Goal: Connect with others: Connect with others

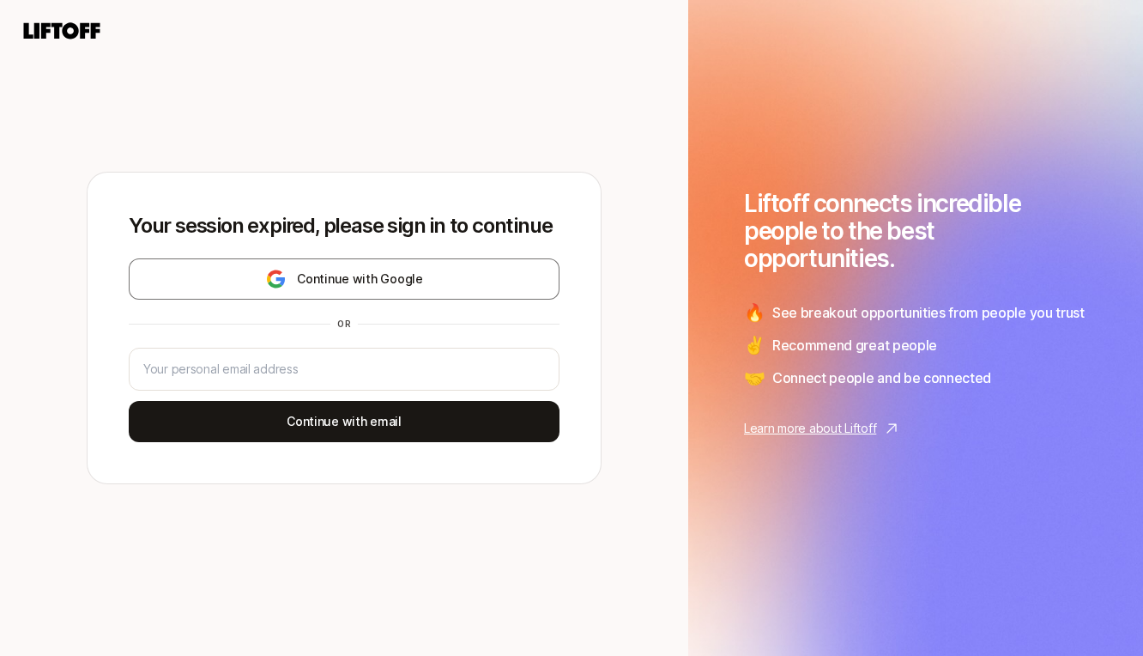
click at [406, 255] on div "Your session expired, please sign in to continue Continue with Google or Contin…" at bounding box center [344, 328] width 513 height 311
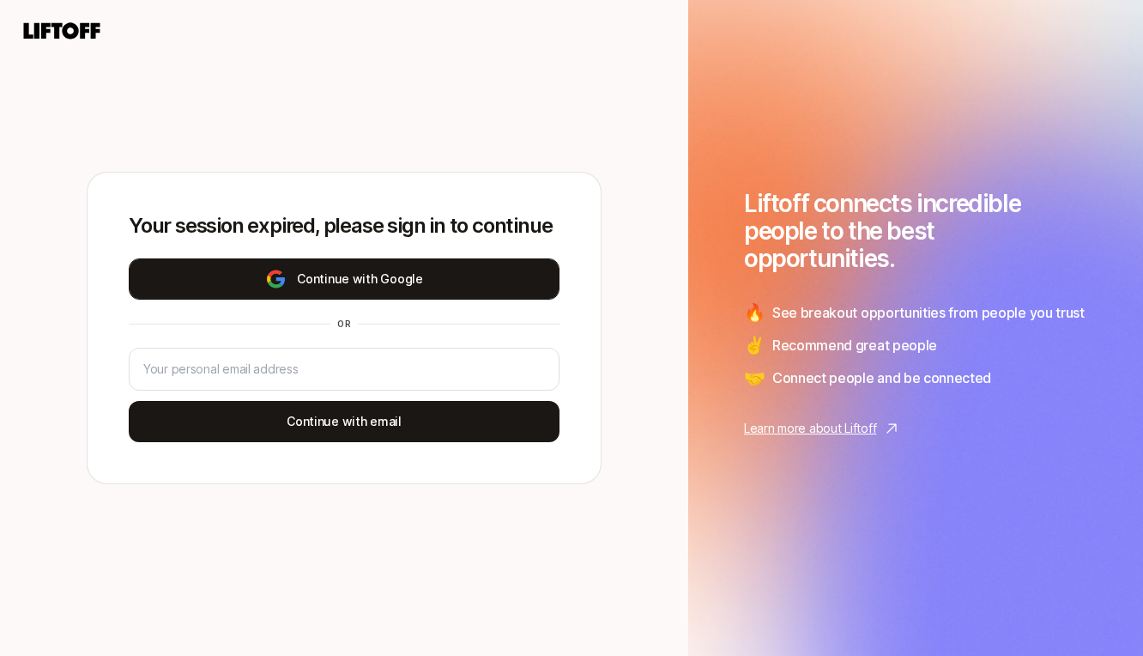
click at [406, 278] on button "Continue with Google" at bounding box center [344, 278] width 431 height 41
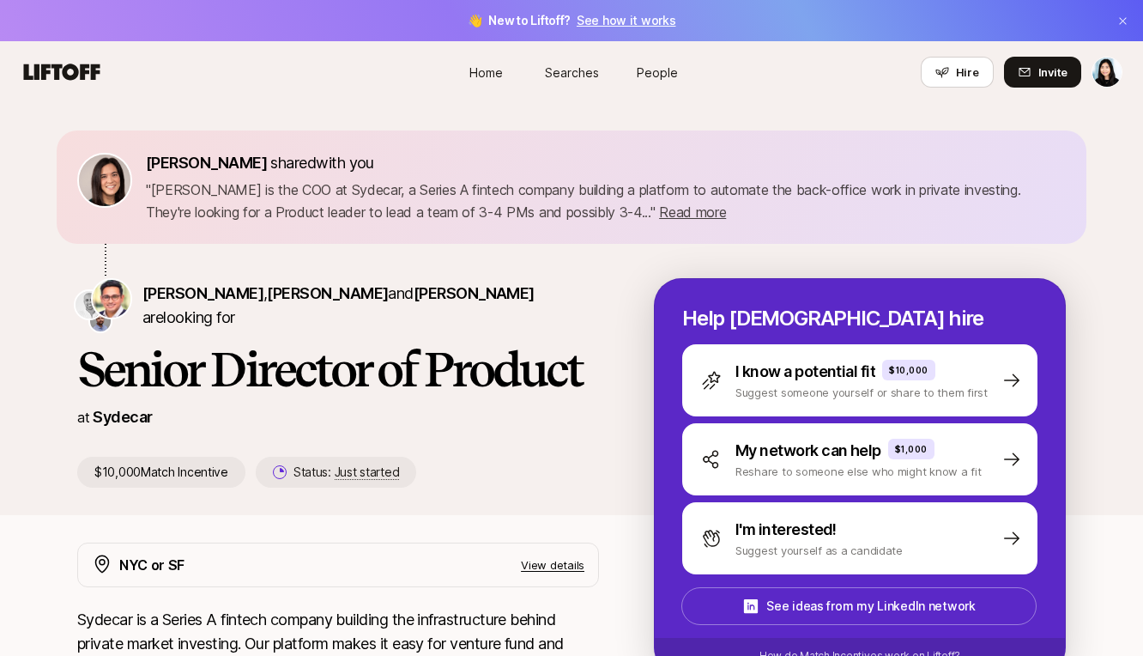
click at [487, 66] on span "Home" at bounding box center [485, 73] width 33 height 18
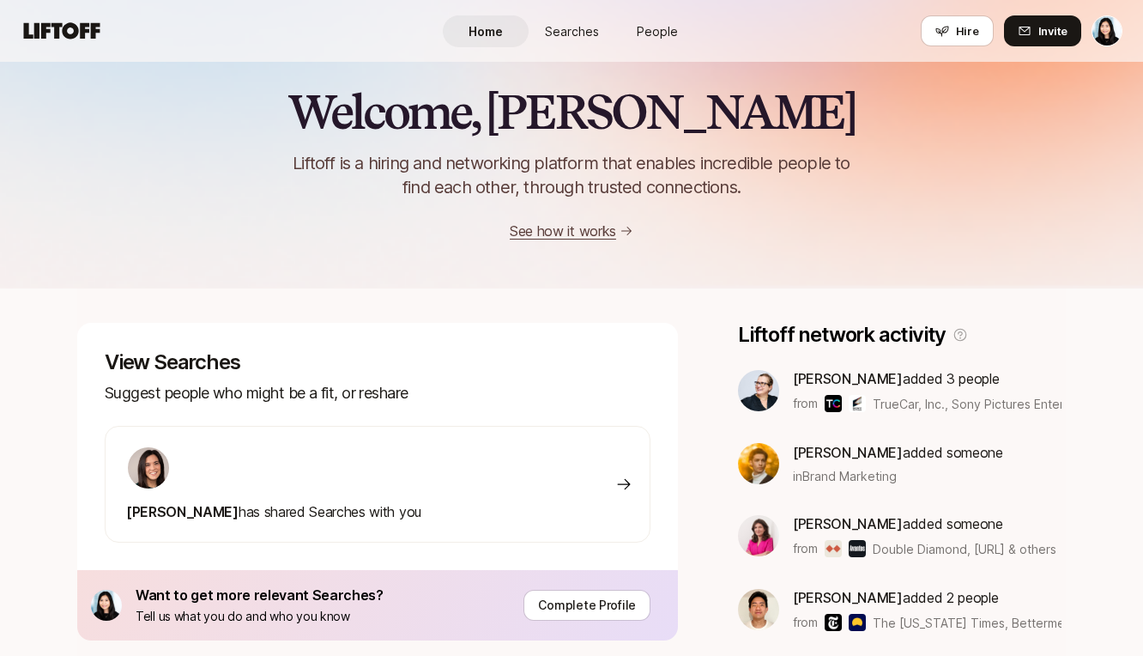
scroll to position [18, 0]
click at [236, 392] on p "Suggest people who might be a fit, or reshare" at bounding box center [378, 392] width 546 height 24
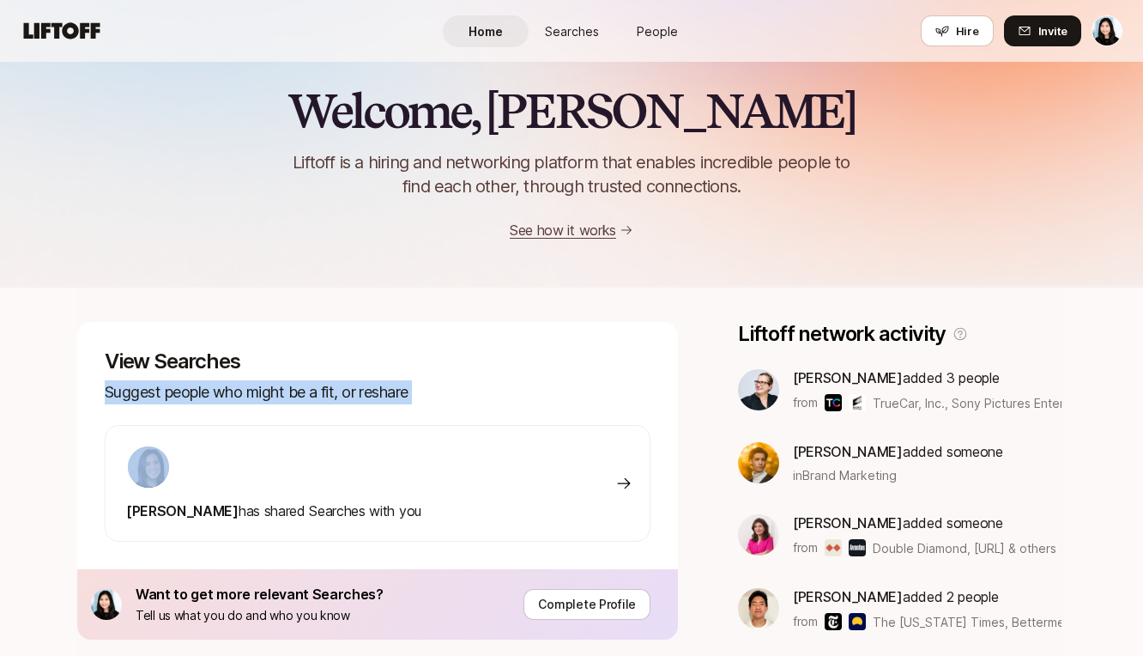
click at [236, 392] on p "Suggest people who might be a fit, or reshare" at bounding box center [378, 392] width 546 height 24
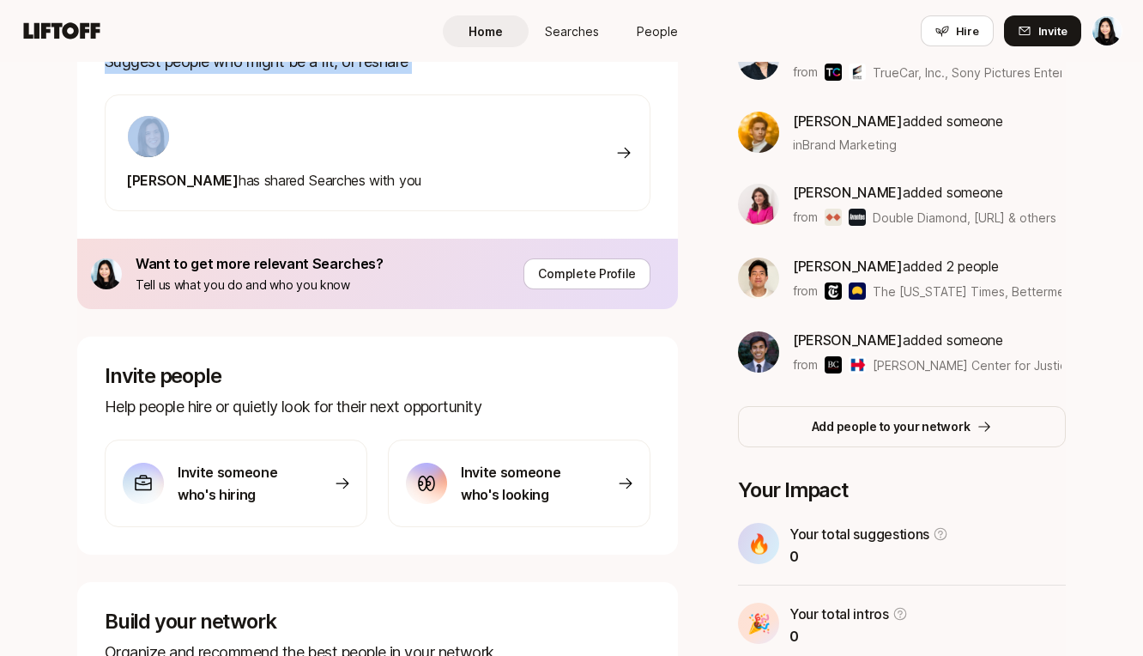
scroll to position [341, 0]
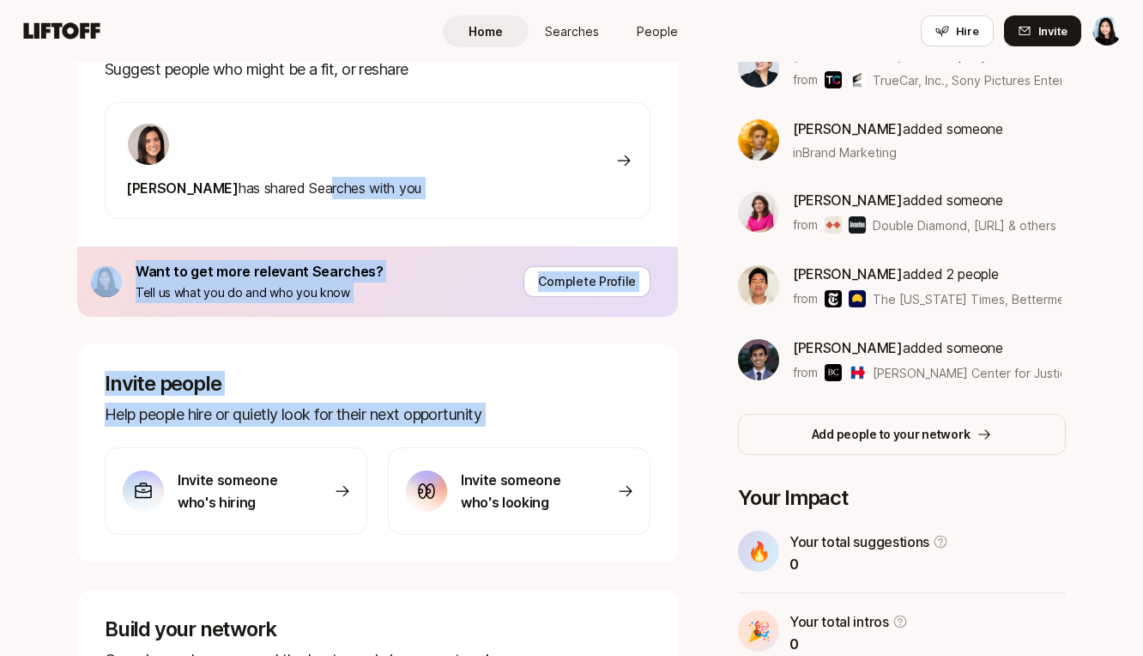
drag, startPoint x: 320, startPoint y: 195, endPoint x: 310, endPoint y: 457, distance: 262.8
click at [310, 457] on div "View Searches Suggest people who might be a fit, or reshare Eleanor Morgan has …" at bounding box center [377, 401] width 601 height 805
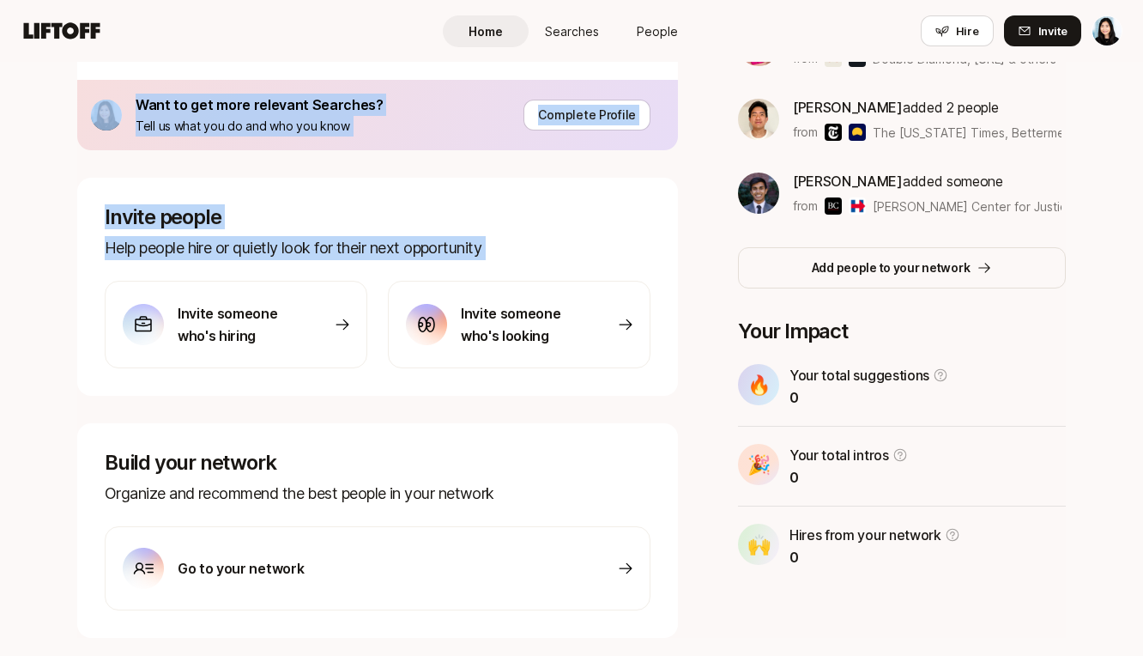
scroll to position [558, 0]
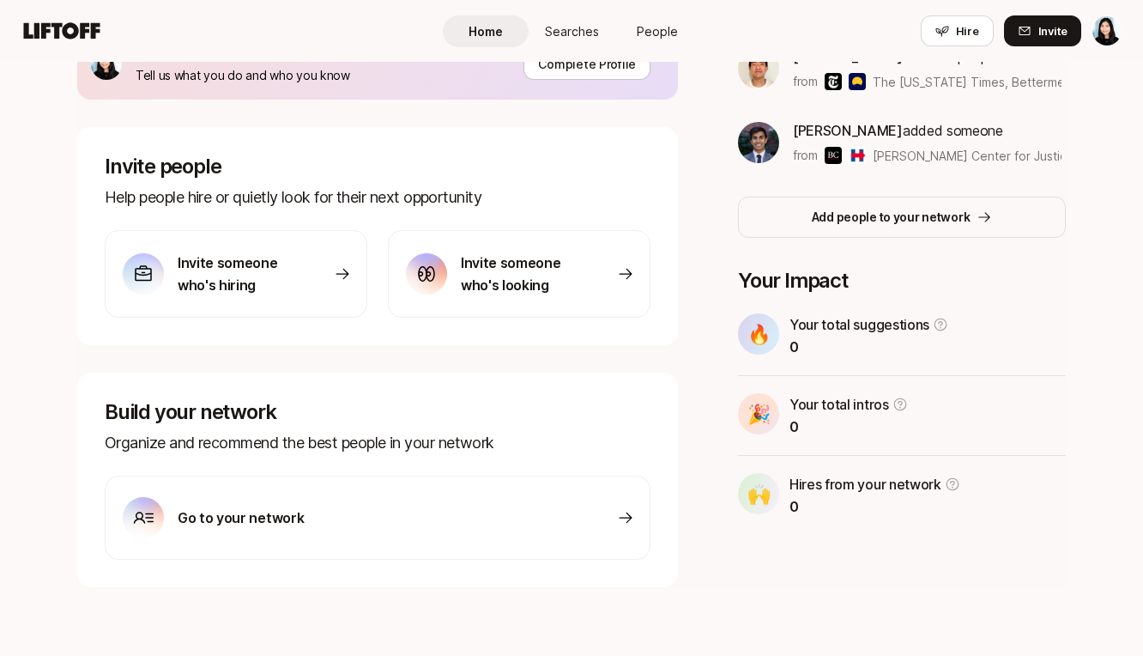
click at [296, 569] on div "Build your network Organize and recommend the best people in your network Go to…" at bounding box center [377, 479] width 601 height 215
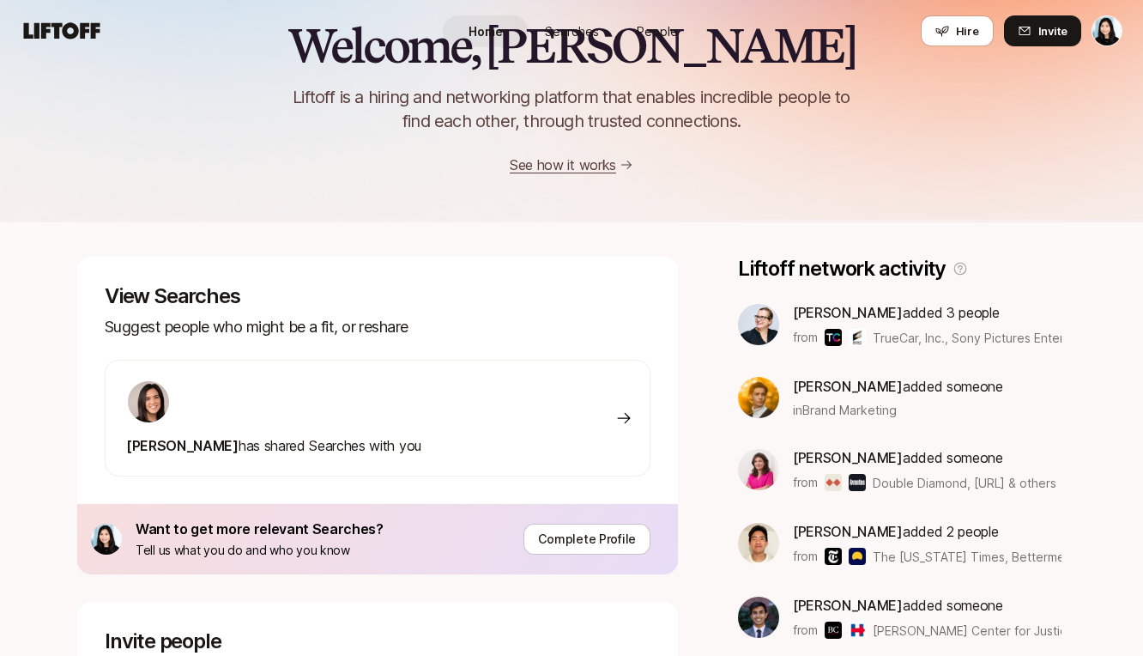
scroll to position [0, 0]
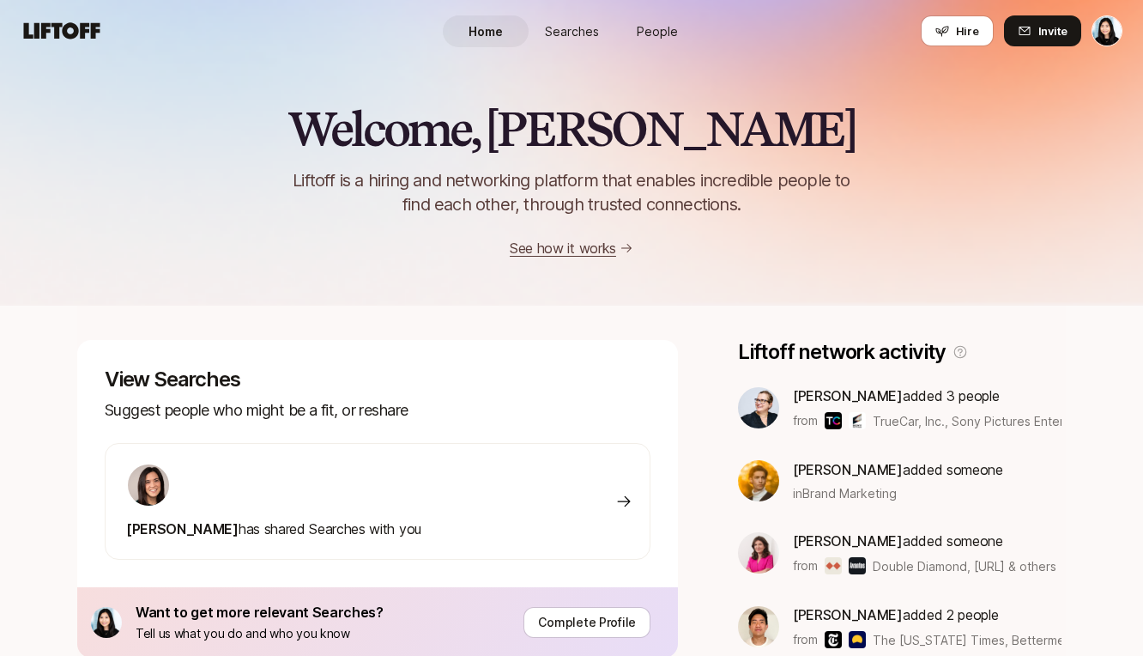
click at [580, 27] on span "Searches" at bounding box center [572, 31] width 54 height 18
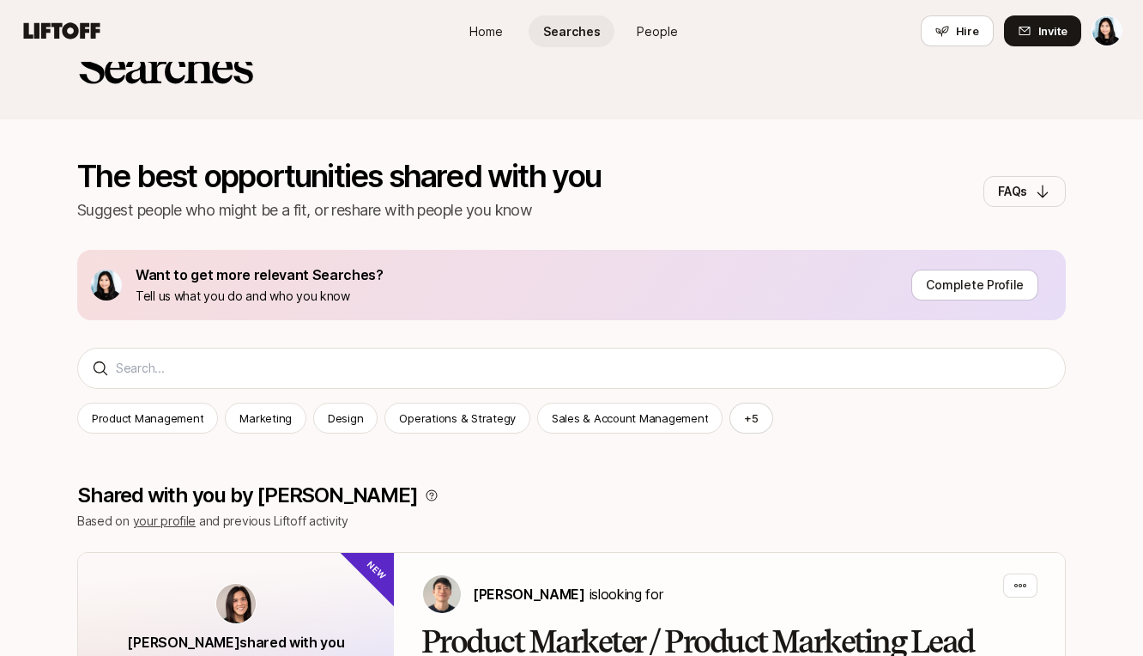
scroll to position [90, 0]
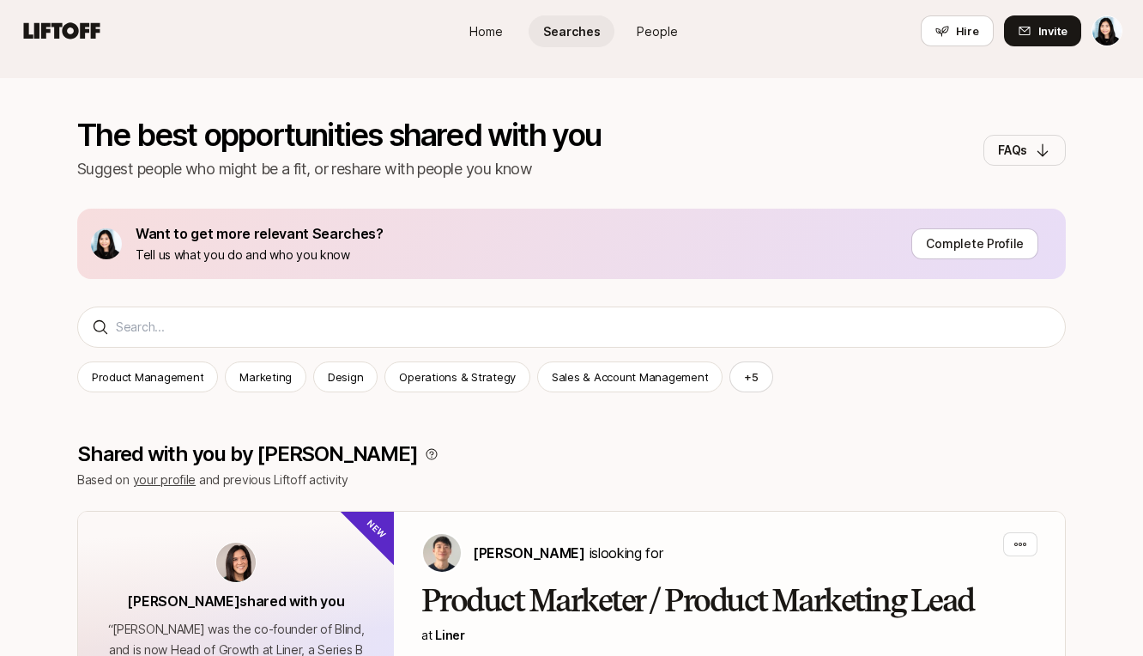
click at [664, 31] on span "People" at bounding box center [657, 31] width 41 height 18
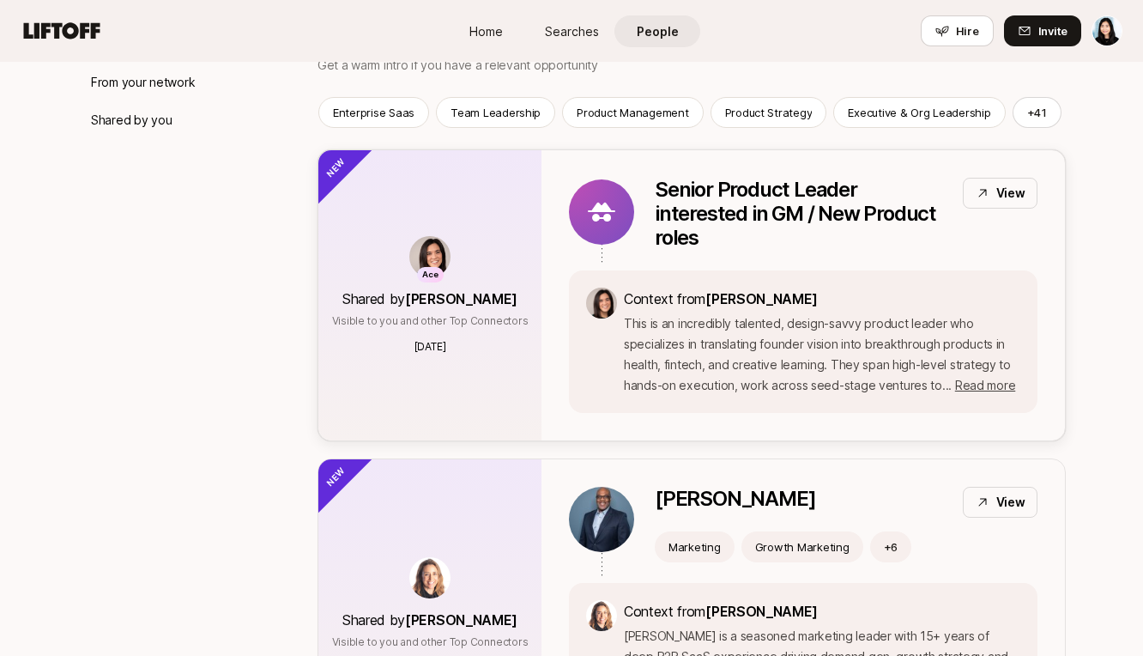
scroll to position [269, 0]
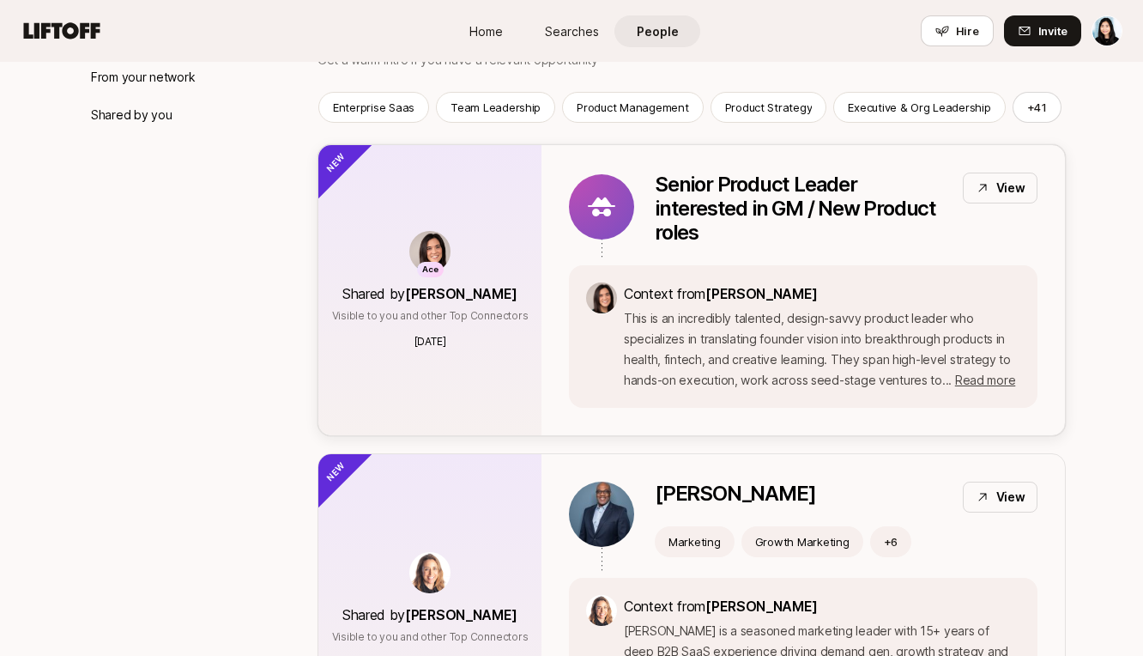
click at [986, 389] on p "This is an incredibly talented, design-savvy product leader who specializes in …" at bounding box center [822, 349] width 396 height 82
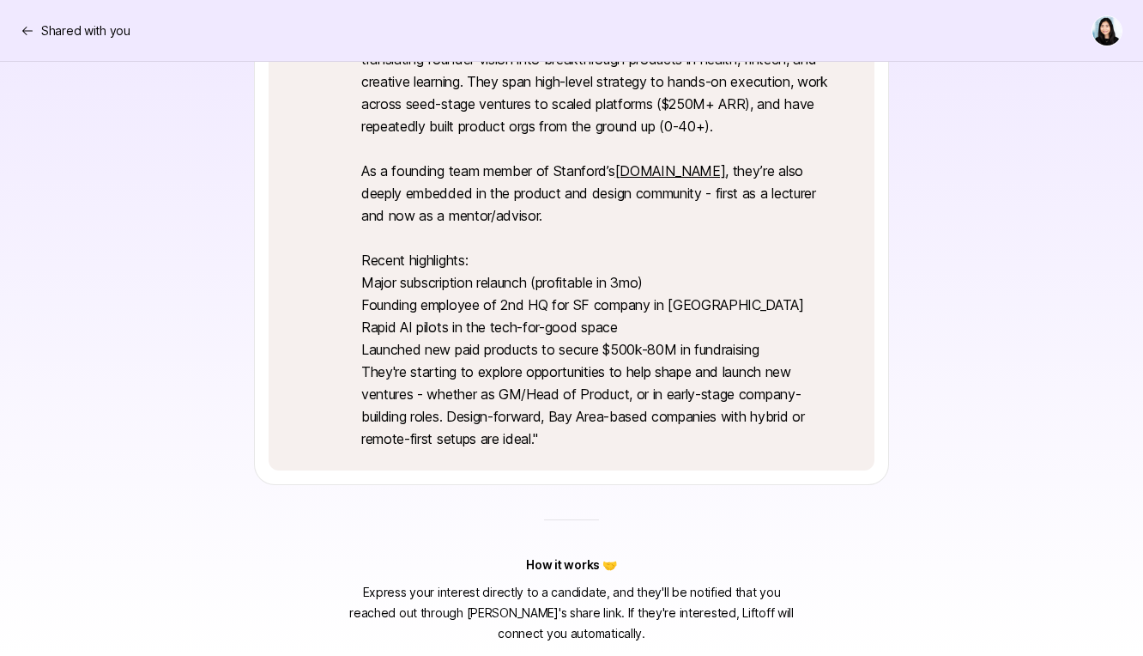
scroll to position [529, 0]
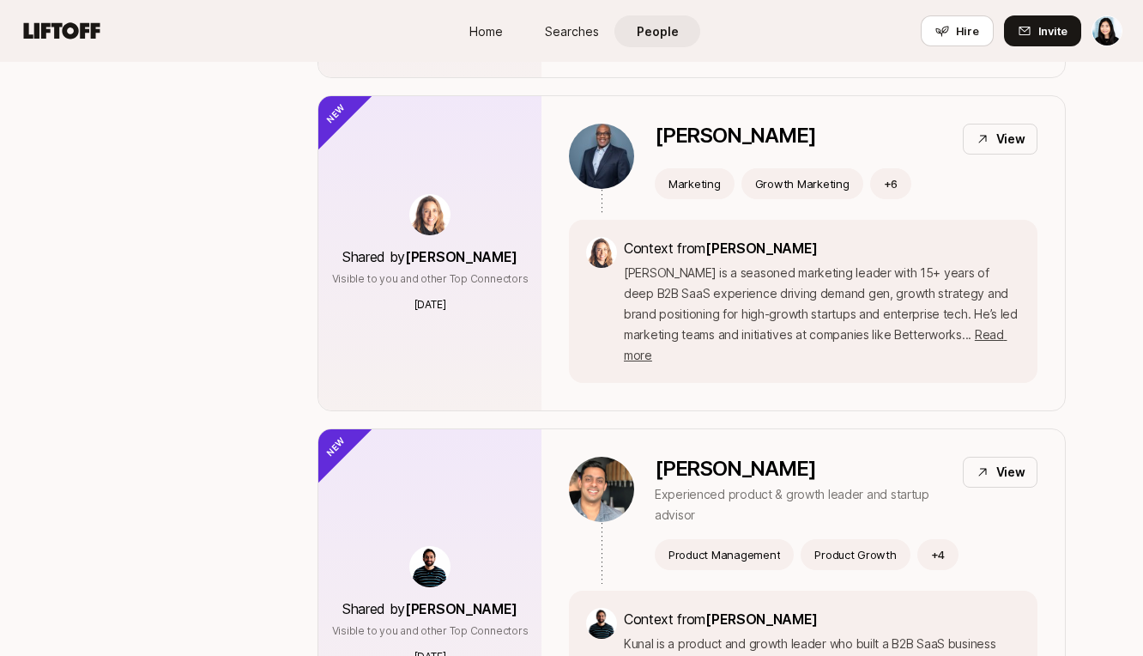
scroll to position [621, 0]
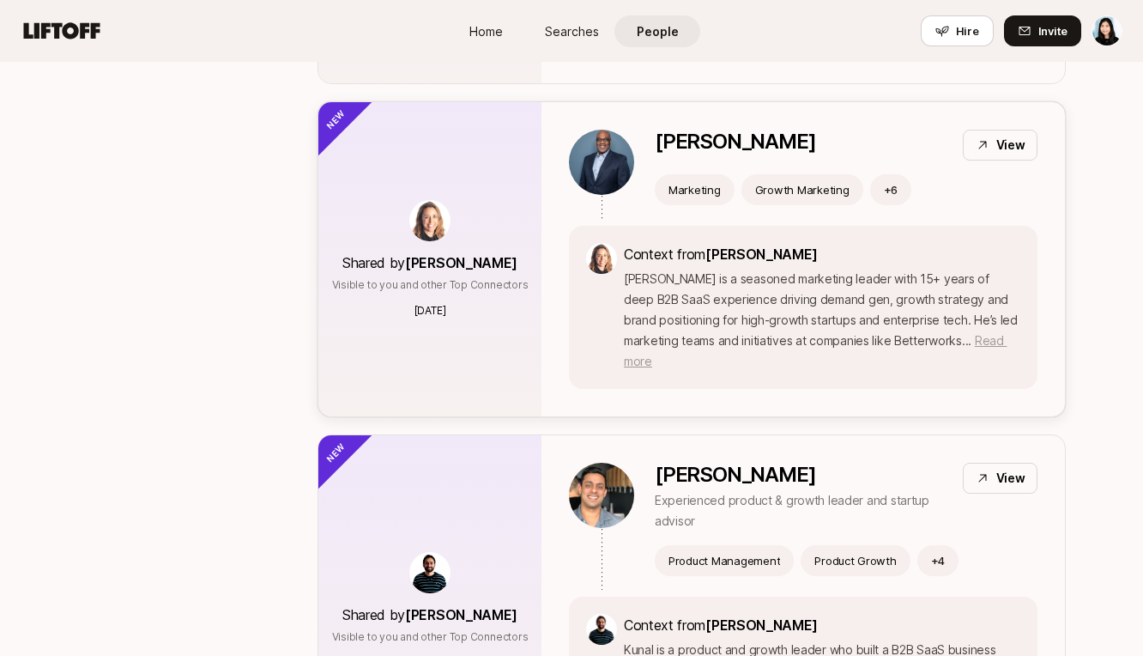
click at [633, 354] on span "Read more" at bounding box center [815, 350] width 383 height 35
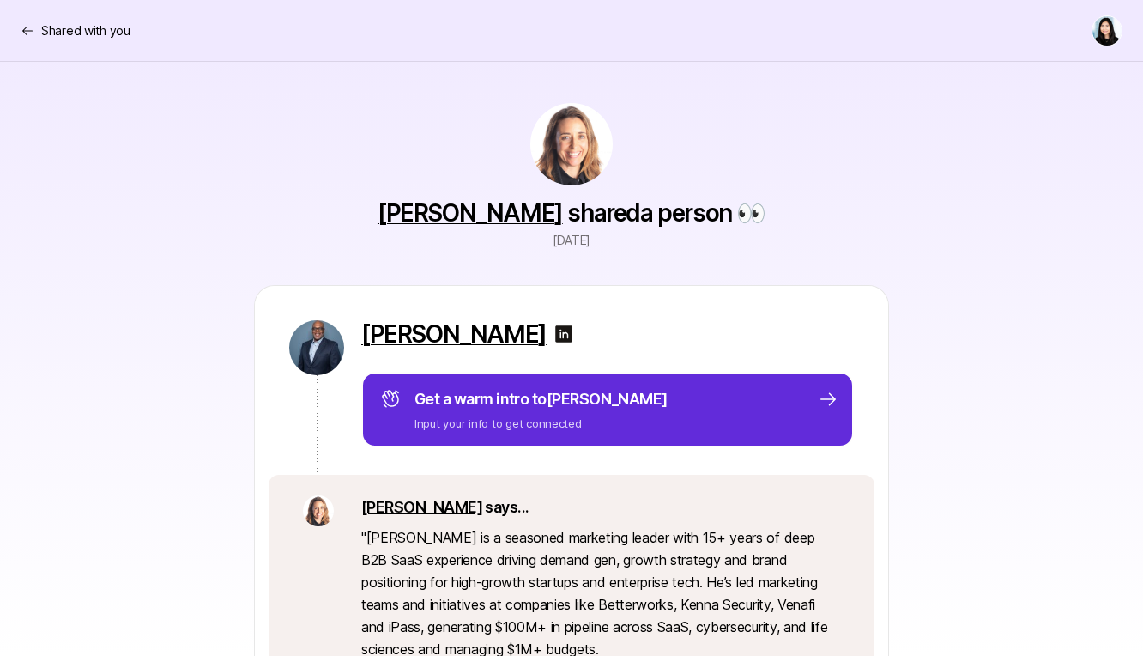
scroll to position [524, 0]
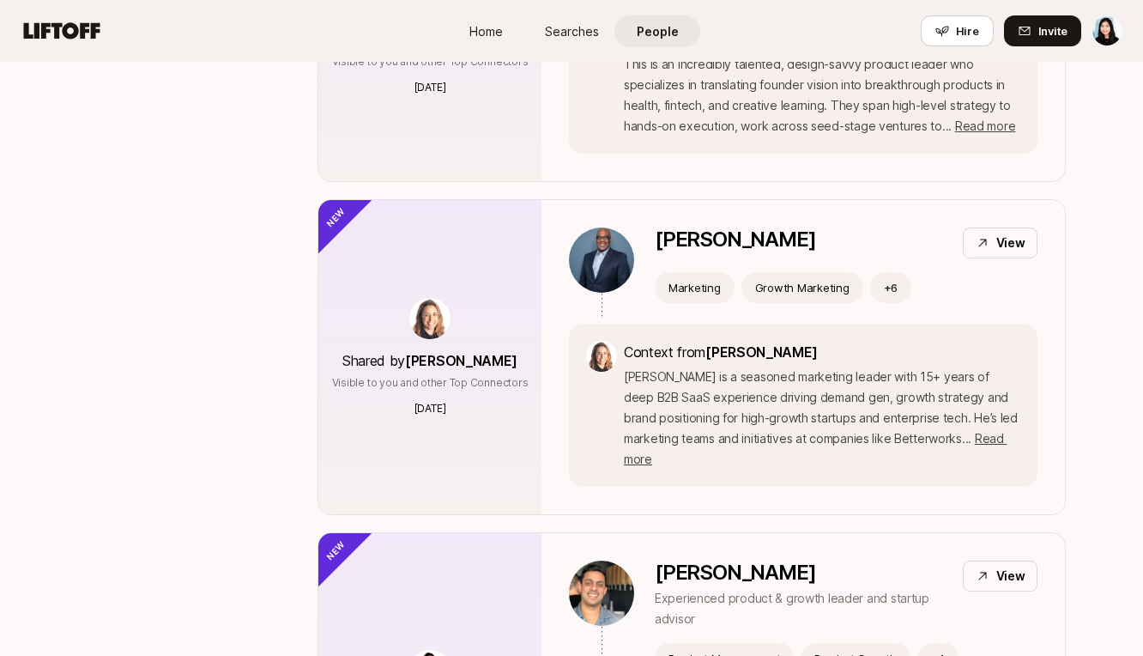
scroll to position [663, 0]
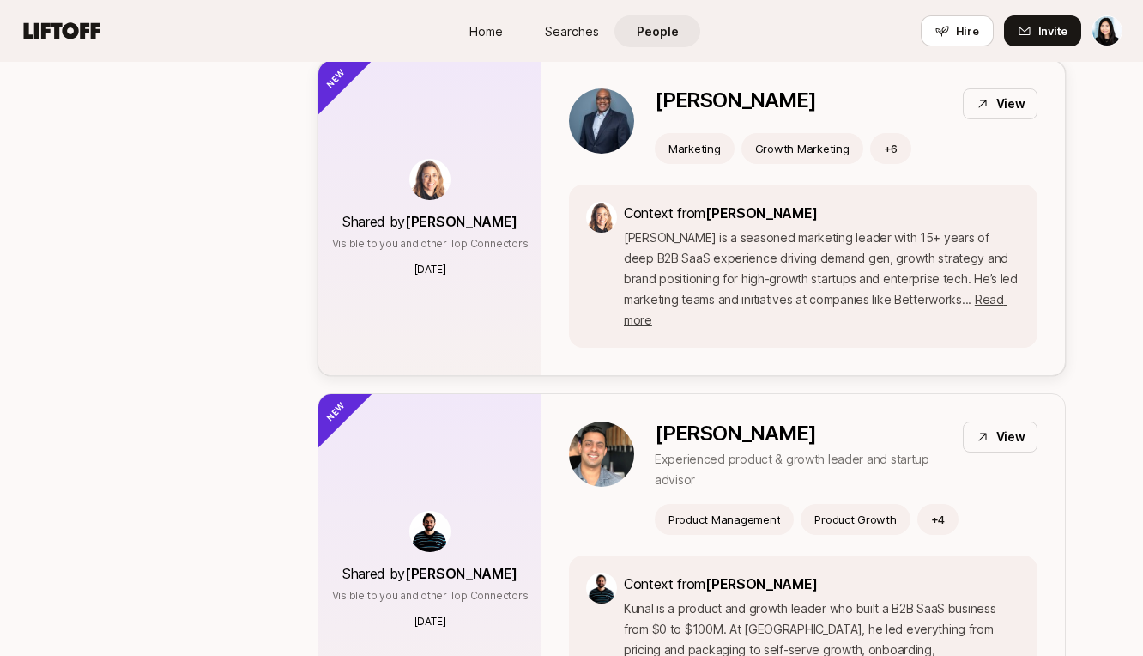
click at [879, 241] on p "Antoine is a seasoned marketing leader with 15+ years of deep B2B SaaS experien…" at bounding box center [822, 278] width 396 height 103
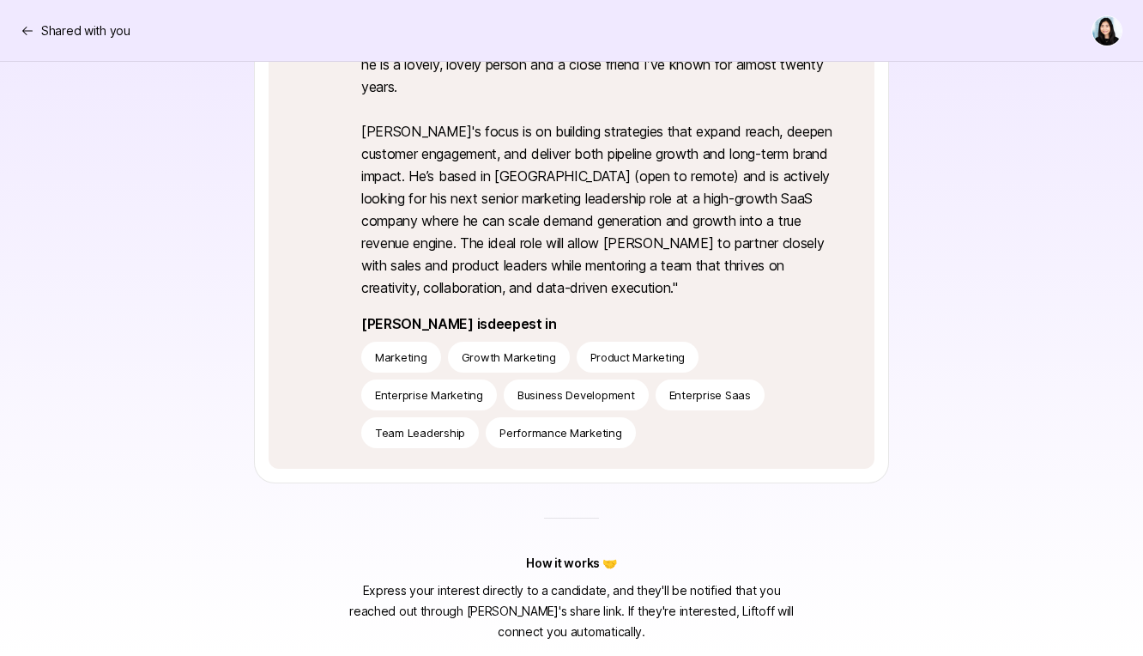
scroll to position [482, 0]
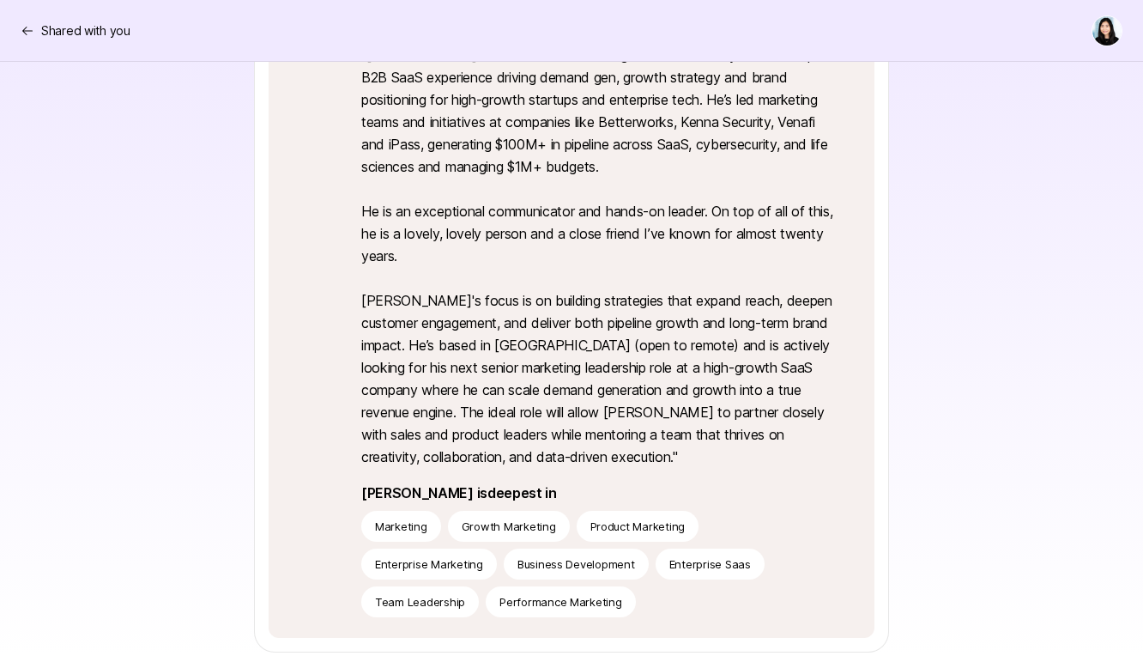
click at [879, 237] on div "Sheila says... " Antoine is a seasoned marketing leader with 15+ years of deep …" at bounding box center [571, 321] width 633 height 659
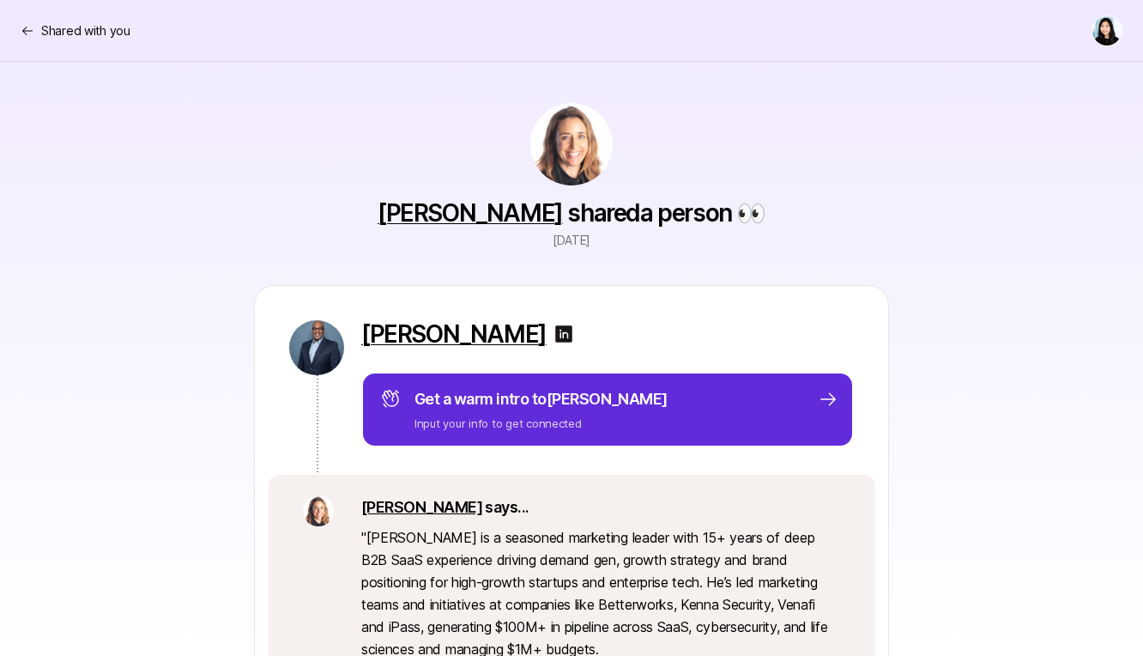
scroll to position [0, 0]
click at [459, 332] on p "Antoine Mitchell" at bounding box center [453, 333] width 185 height 27
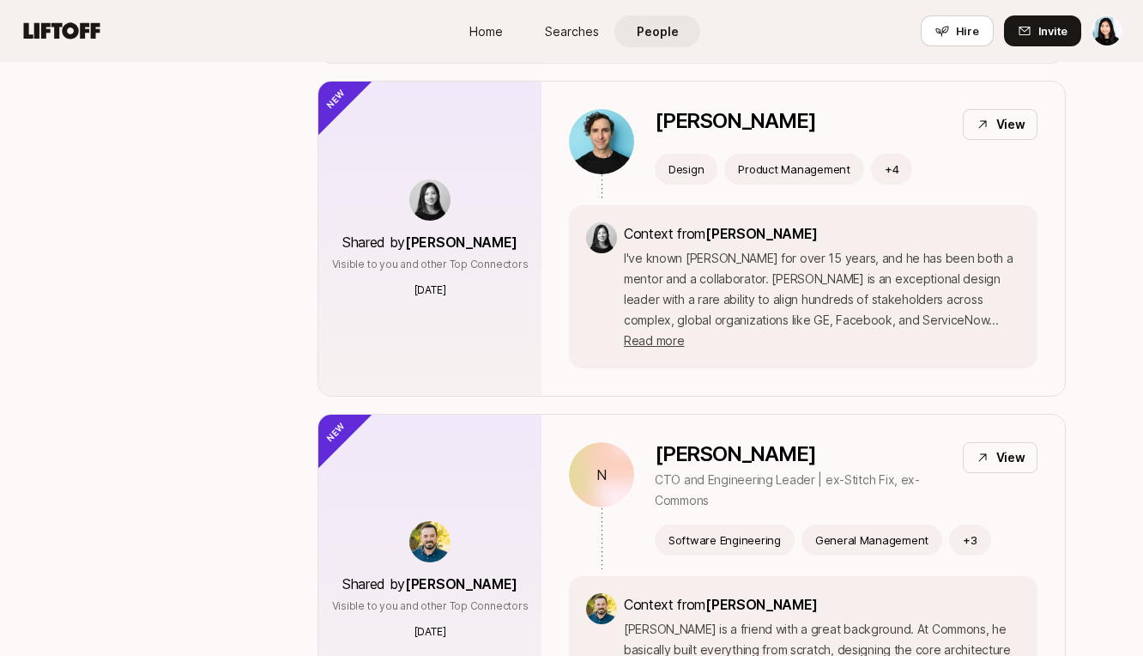
scroll to position [1349, 0]
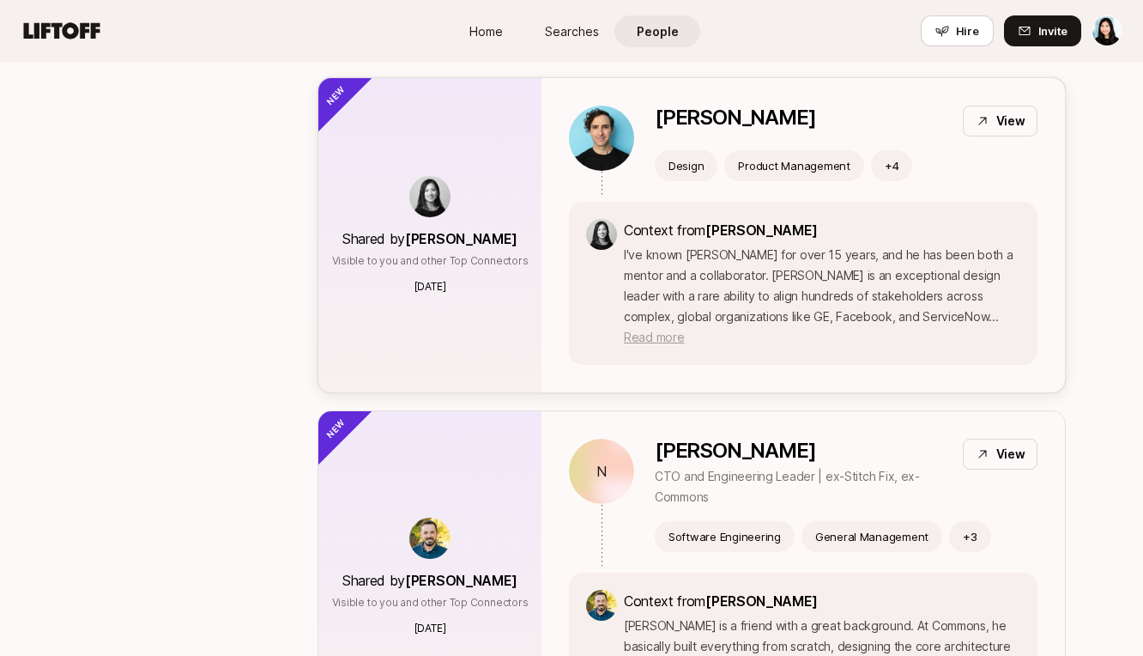
click at [684, 330] on span "Read more" at bounding box center [654, 337] width 60 height 15
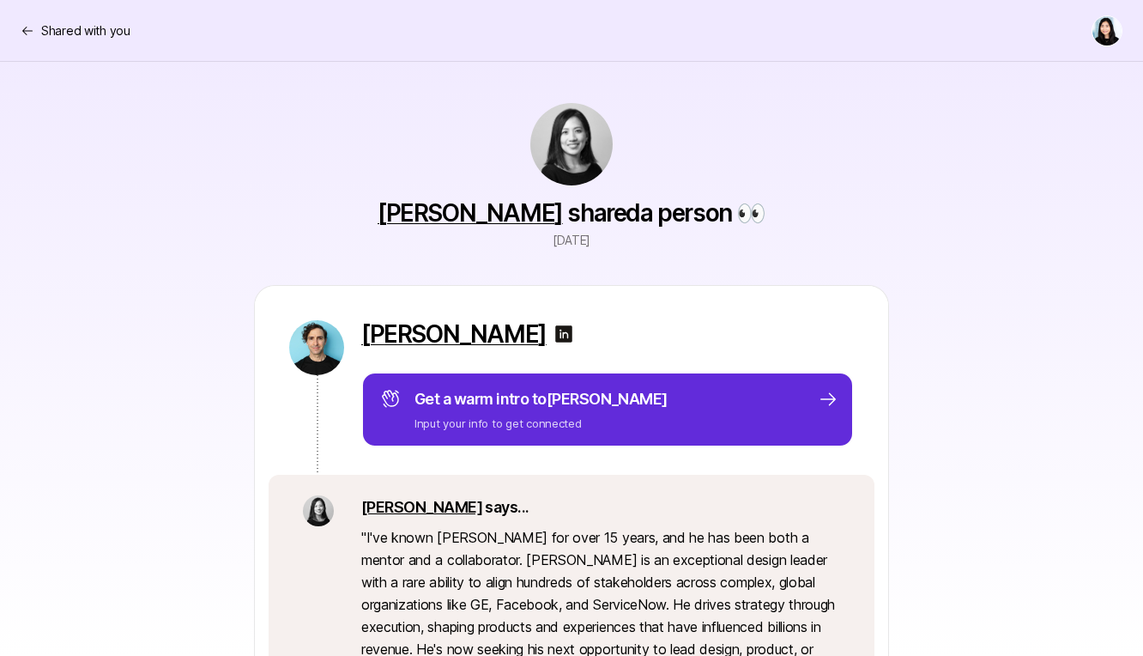
click at [479, 317] on div "Chris Baum Get a warm intro to Chris Input your info to get connected" at bounding box center [571, 380] width 633 height 189
click at [461, 336] on p "Chris Baum" at bounding box center [453, 333] width 185 height 27
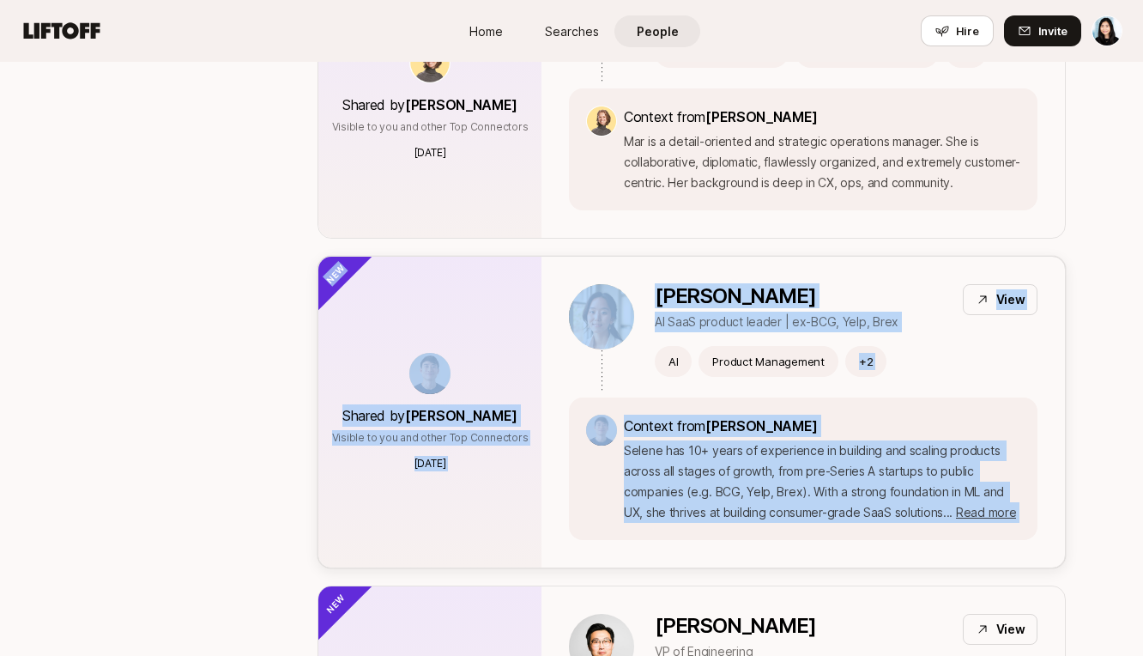
scroll to position [7035, 0]
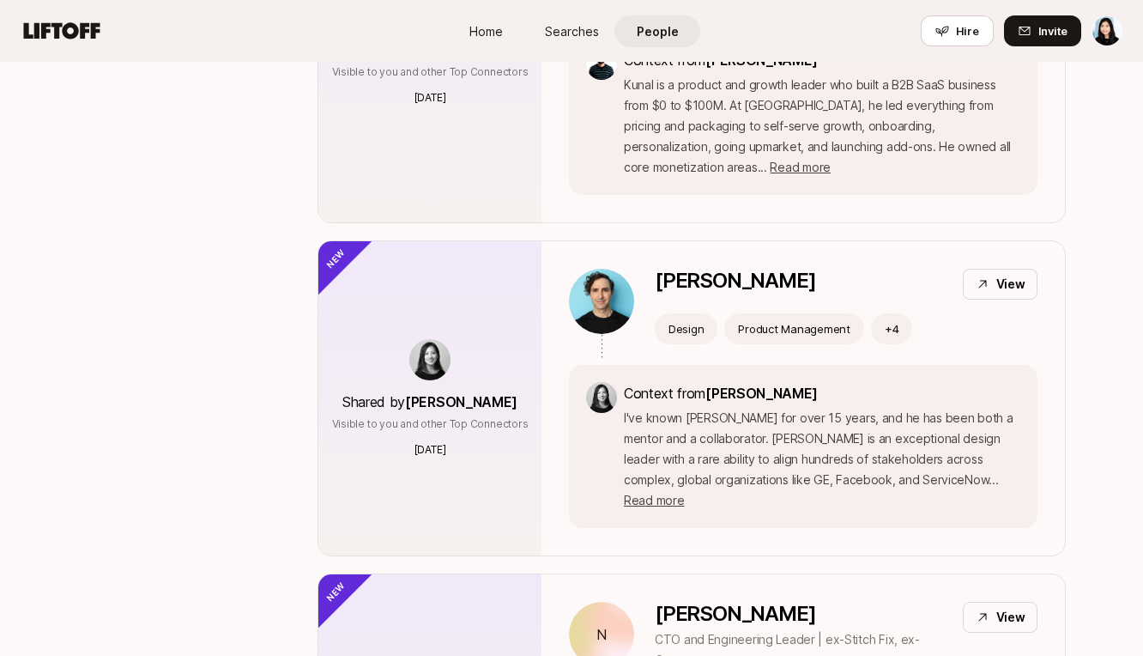
scroll to position [0, 0]
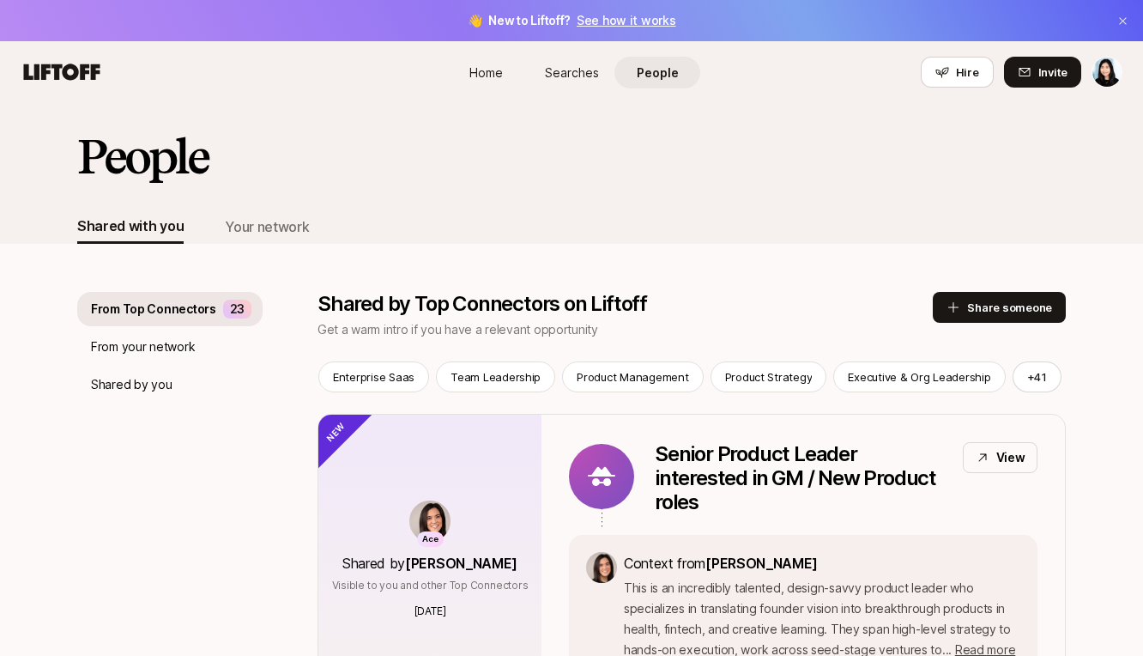
click at [737, 296] on p "Shared by Top Connectors on Liftoff" at bounding box center [625, 304] width 615 height 24
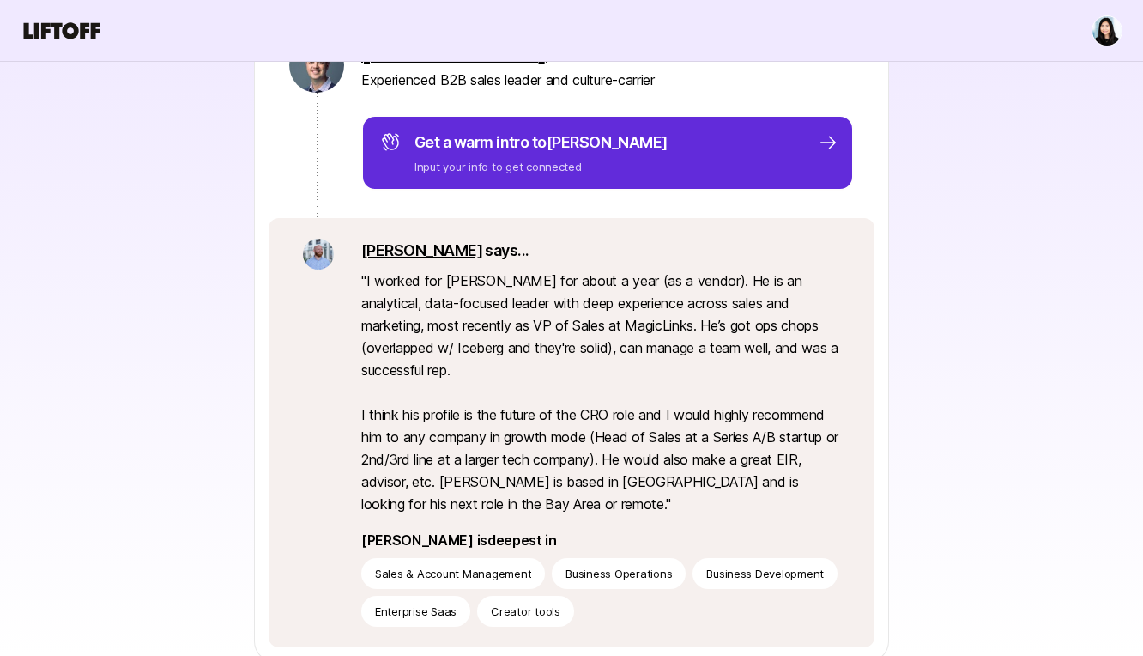
scroll to position [294, 0]
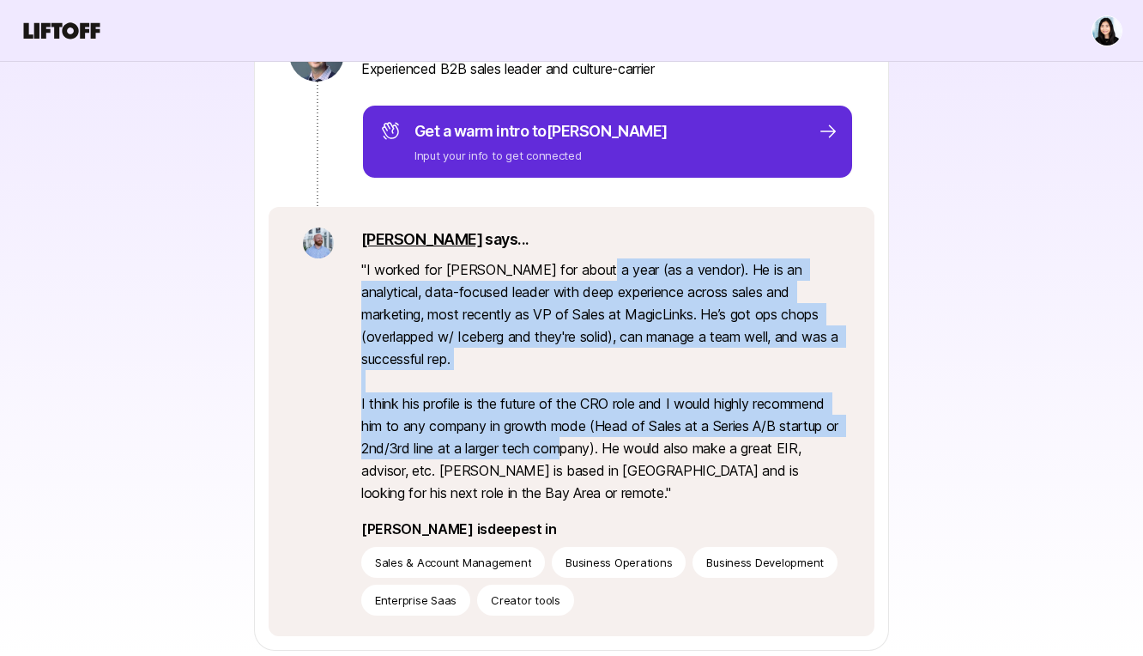
drag, startPoint x: 580, startPoint y: 261, endPoint x: 580, endPoint y: 457, distance: 195.7
click at [580, 457] on p "" I worked for Jeff for about a year (as a vendor). He is an analytical, data-f…" at bounding box center [600, 380] width 479 height 245
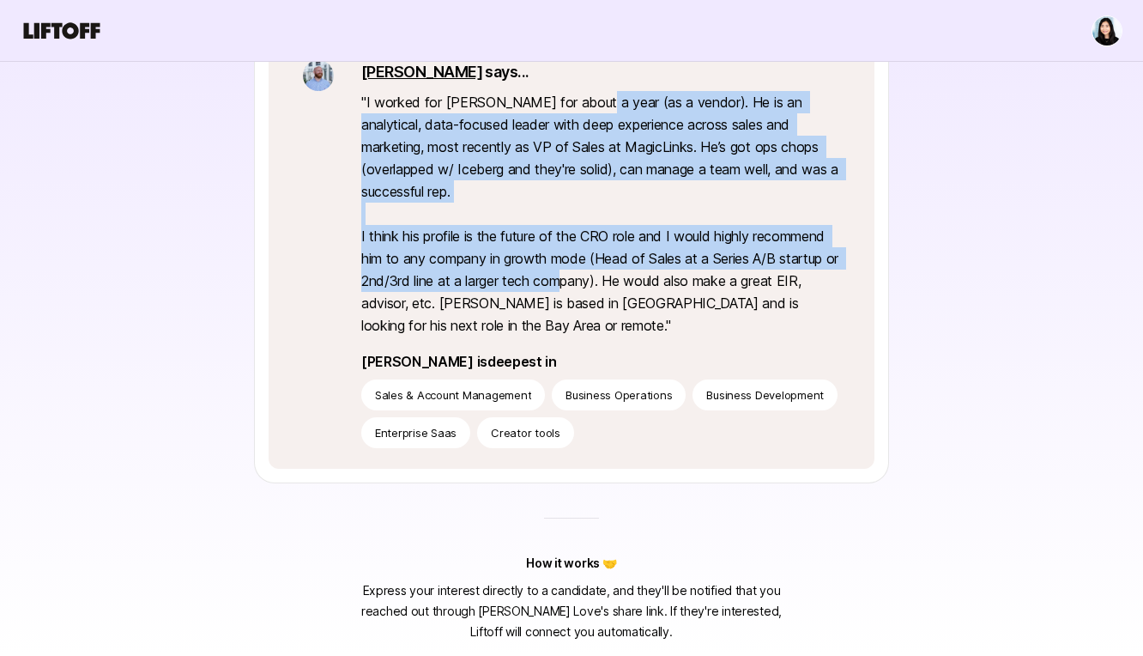
scroll to position [0, 0]
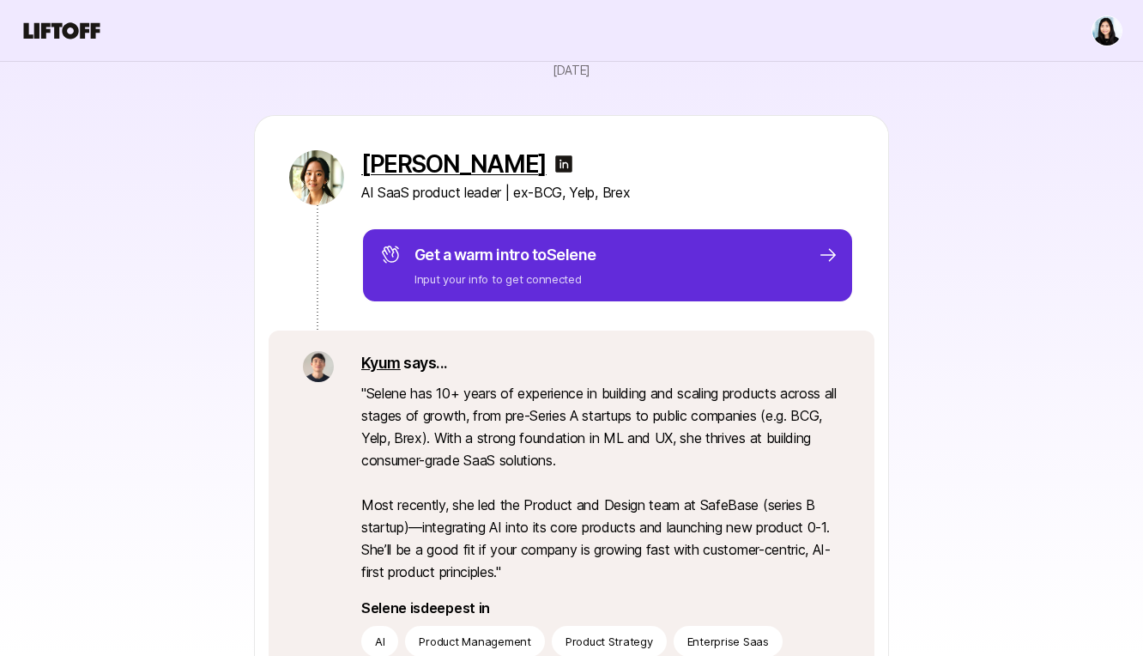
scroll to position [150, 0]
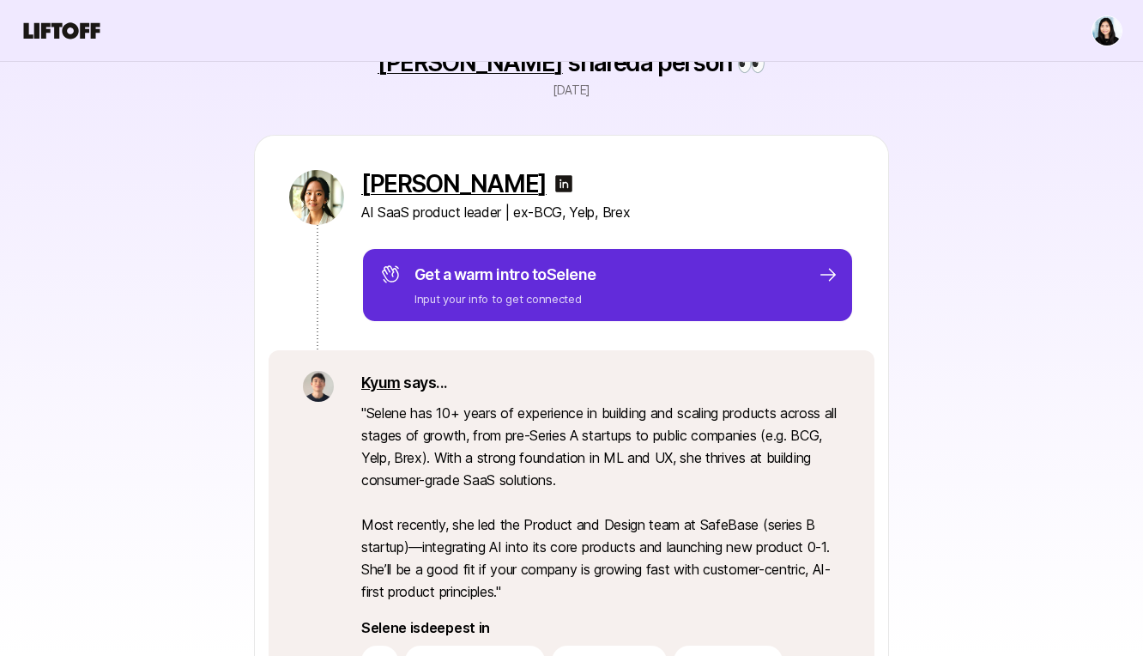
click at [554, 184] on img at bounding box center [564, 183] width 21 height 21
click at [1013, 219] on div "[PERSON_NAME] AI SaaS product leader | ex-BCG, Yelp, Brex Get a warm intro to S…" at bounding box center [571, 423] width 989 height 577
